Goal: Obtain resource: Obtain resource

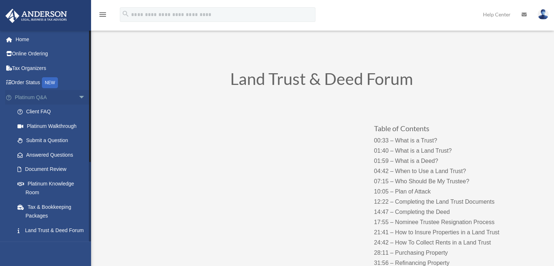
click at [79, 99] on span "arrow_drop_down" at bounding box center [85, 97] width 15 height 15
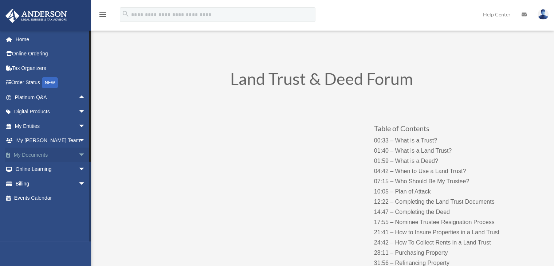
click at [78, 156] on span "arrow_drop_down" at bounding box center [85, 154] width 15 height 15
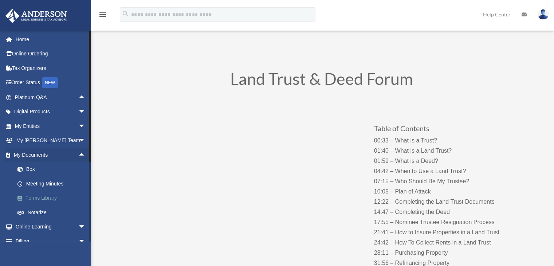
click at [48, 197] on link "Forms Library" at bounding box center [53, 198] width 86 height 15
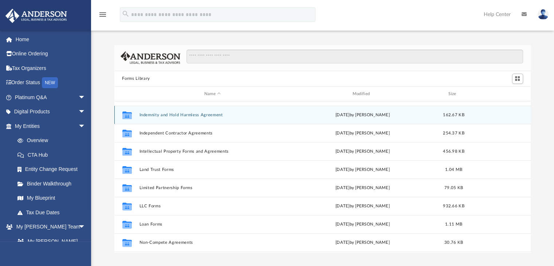
scroll to position [255, 0]
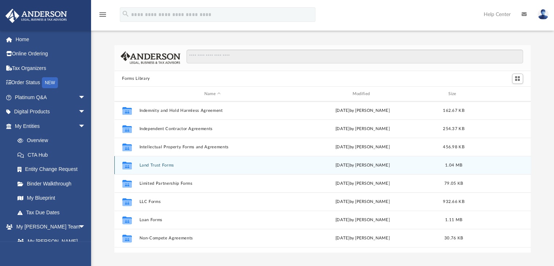
click at [153, 166] on button "Land Trust Forms" at bounding box center [212, 165] width 147 height 5
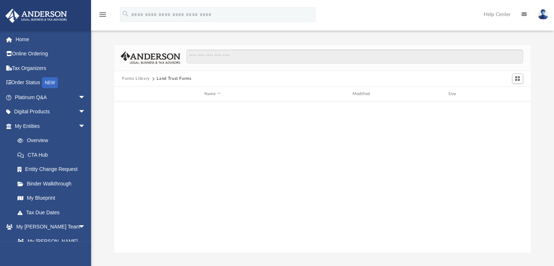
scroll to position [0, 0]
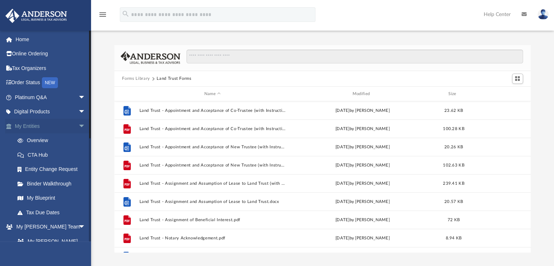
click at [78, 127] on span "arrow_drop_down" at bounding box center [85, 126] width 15 height 15
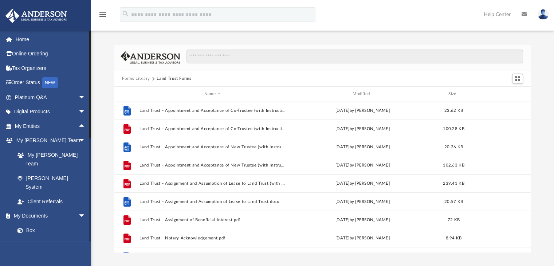
click at [44, 237] on link "Meeting Minutes" at bounding box center [53, 244] width 86 height 15
